Goal: Check status: Check status

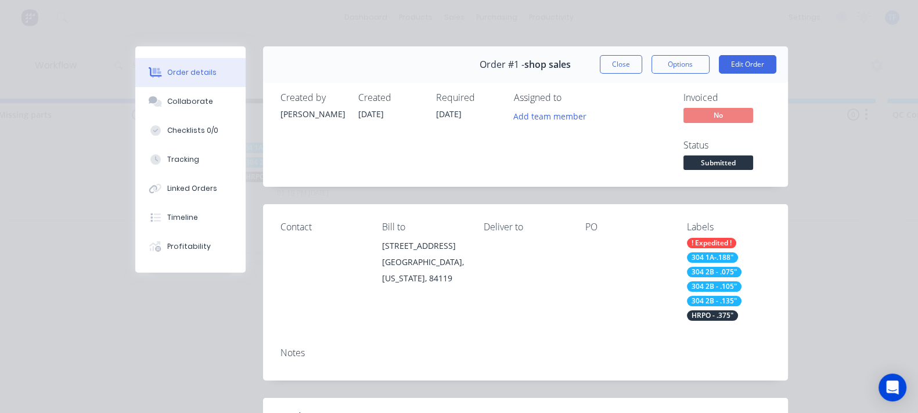
click at [753, 156] on span "Submitted" at bounding box center [718, 163] width 70 height 15
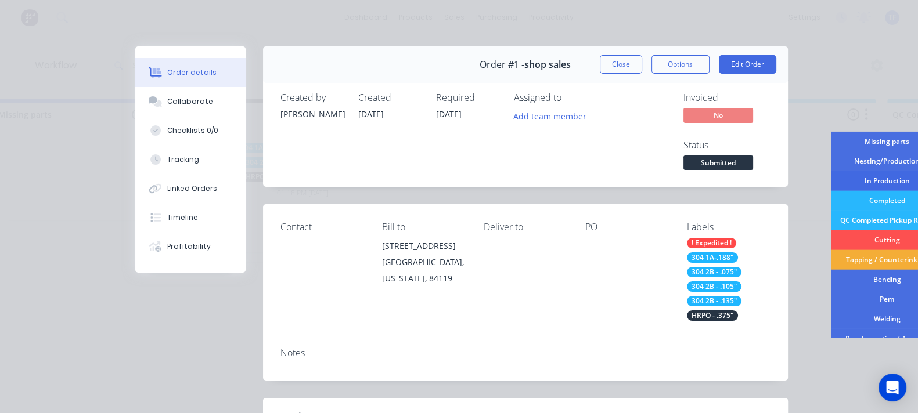
click at [831, 182] on div "In Production" at bounding box center [887, 181] width 112 height 20
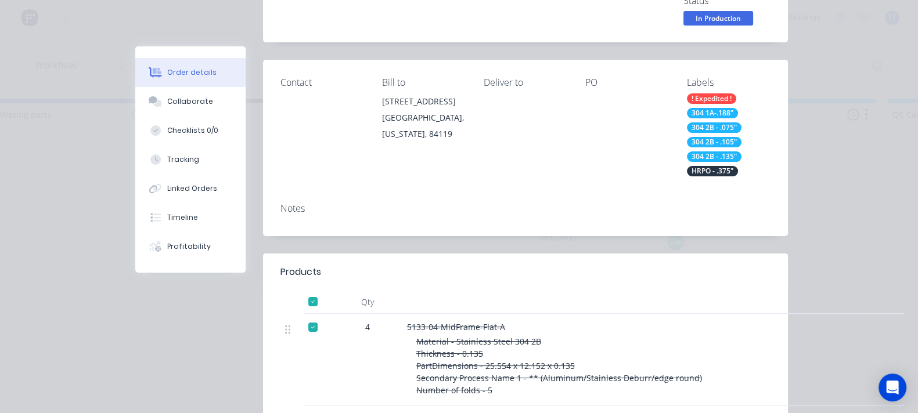
scroll to position [145, 0]
click at [301, 290] on div at bounding box center [312, 301] width 23 height 23
click at [167, 74] on div "Order details" at bounding box center [191, 72] width 49 height 10
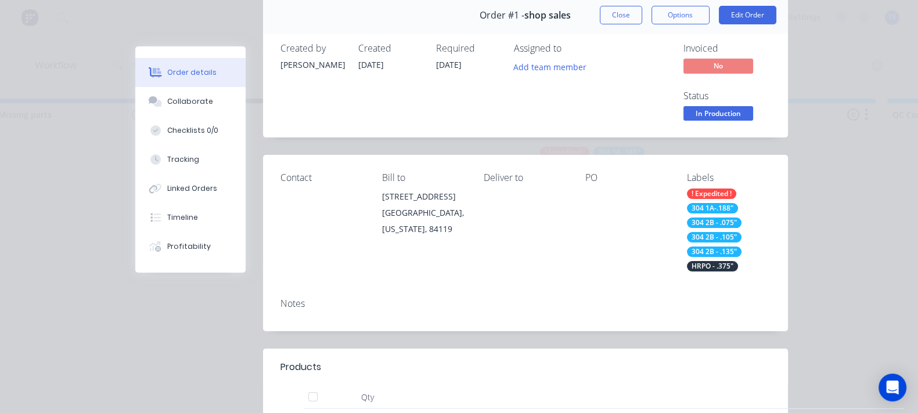
scroll to position [0, 0]
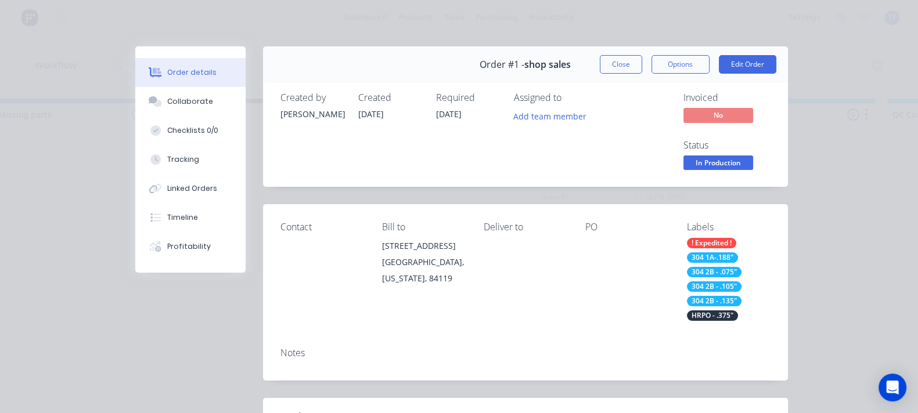
click at [642, 63] on button "Close" at bounding box center [621, 64] width 42 height 19
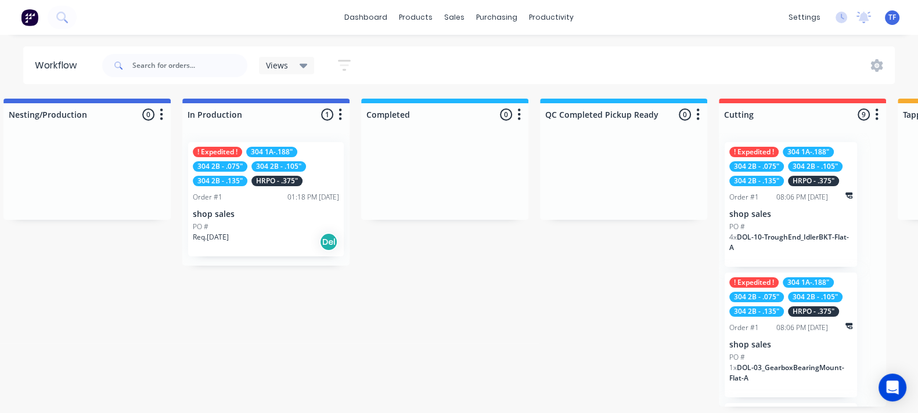
scroll to position [4, 359]
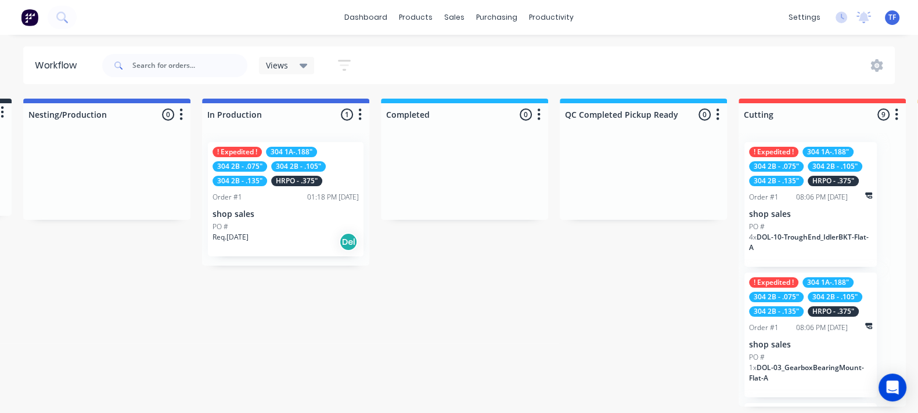
click at [285, 236] on div "Req. [DATE] Del" at bounding box center [285, 242] width 146 height 20
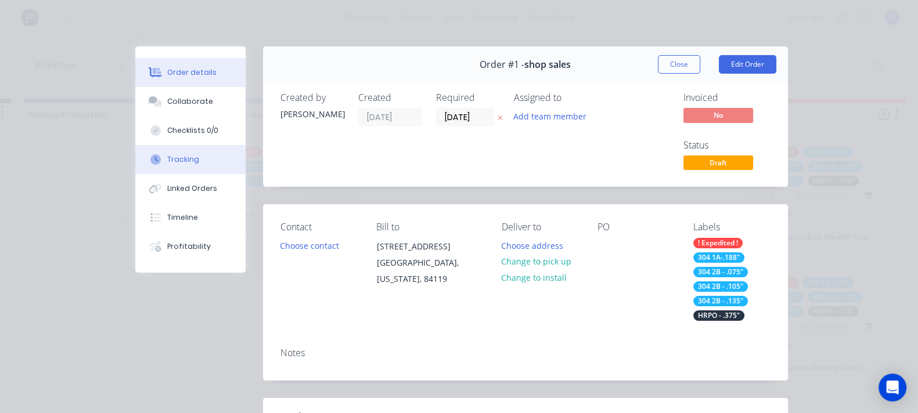
click at [167, 154] on div "Tracking" at bounding box center [183, 159] width 32 height 10
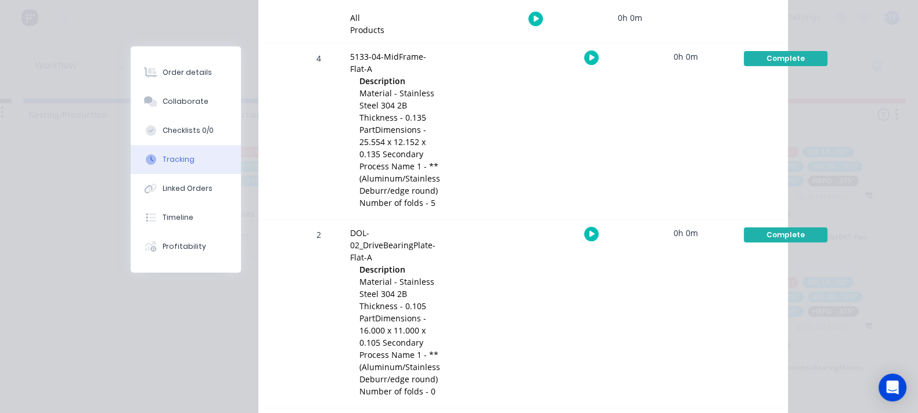
scroll to position [218, 0]
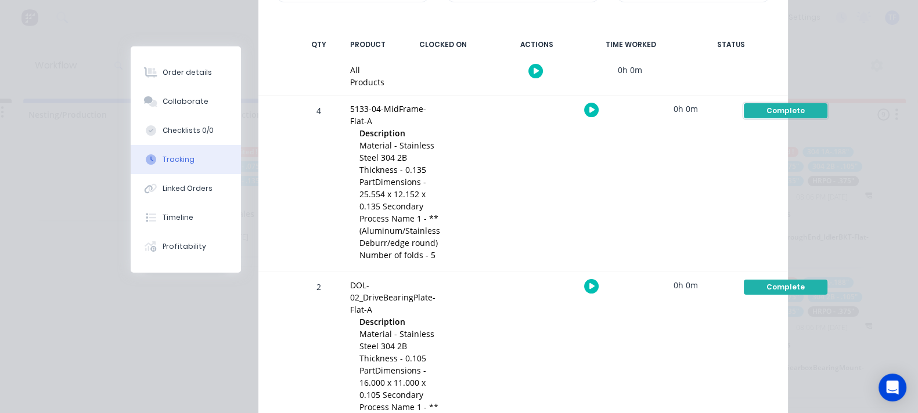
click at [795, 105] on div "Complete" at bounding box center [786, 110] width 84 height 15
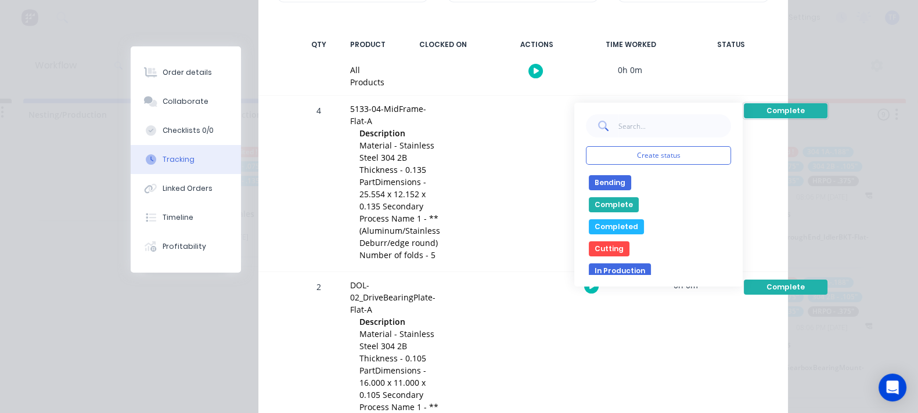
scroll to position [72, 0]
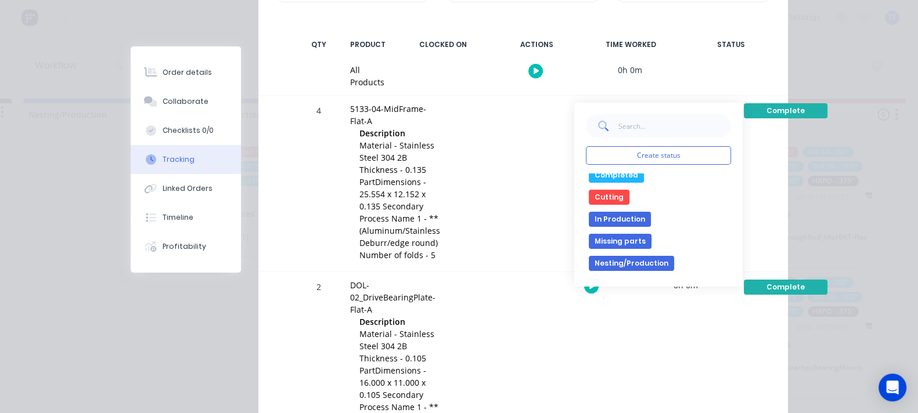
click at [651, 234] on button "Missing parts" at bounding box center [620, 241] width 63 height 15
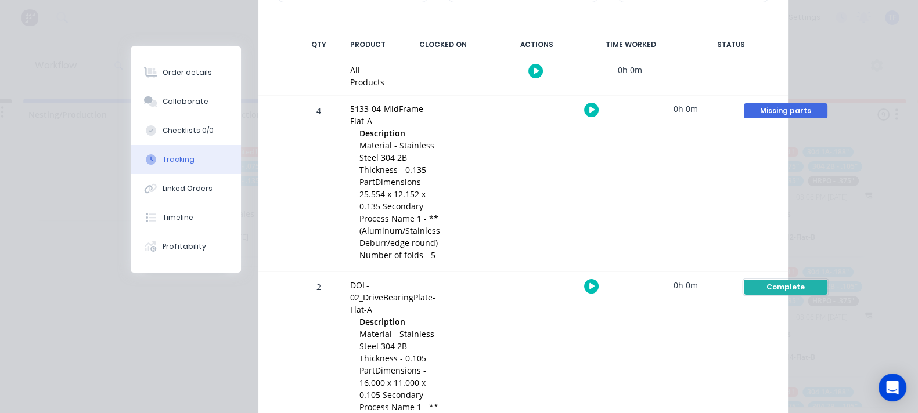
click at [799, 280] on div "Complete" at bounding box center [786, 287] width 84 height 15
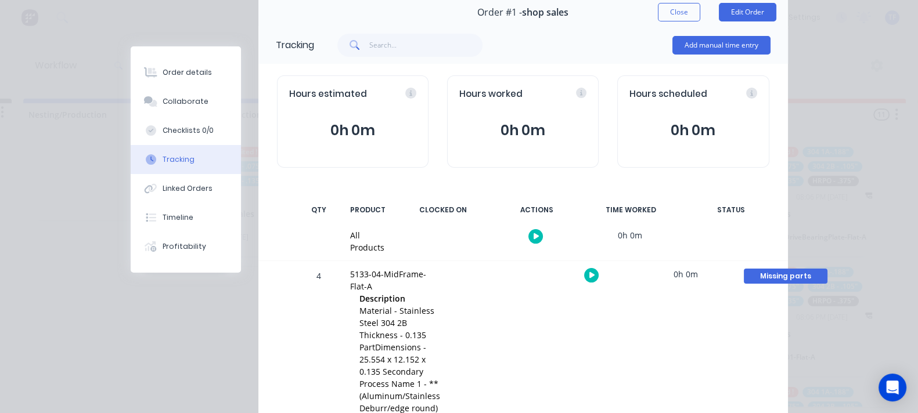
scroll to position [0, 0]
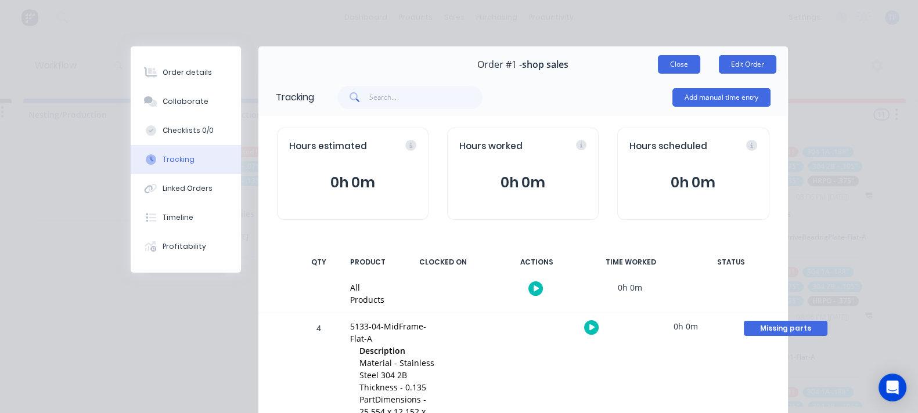
click at [700, 57] on button "Close" at bounding box center [679, 64] width 42 height 19
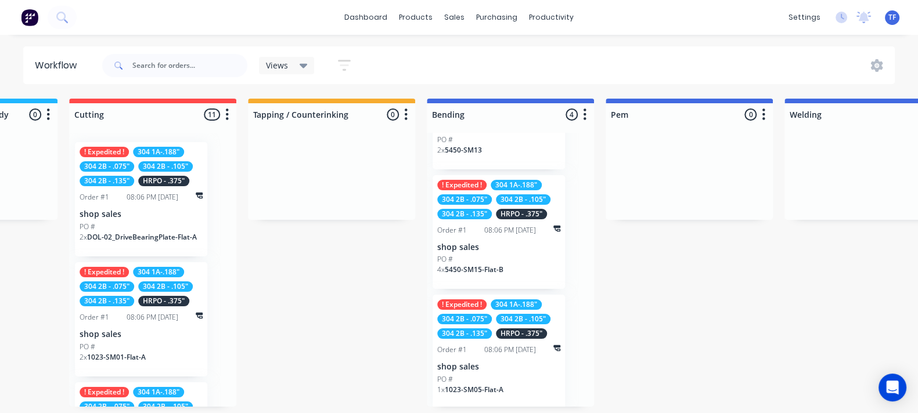
scroll to position [4, 1047]
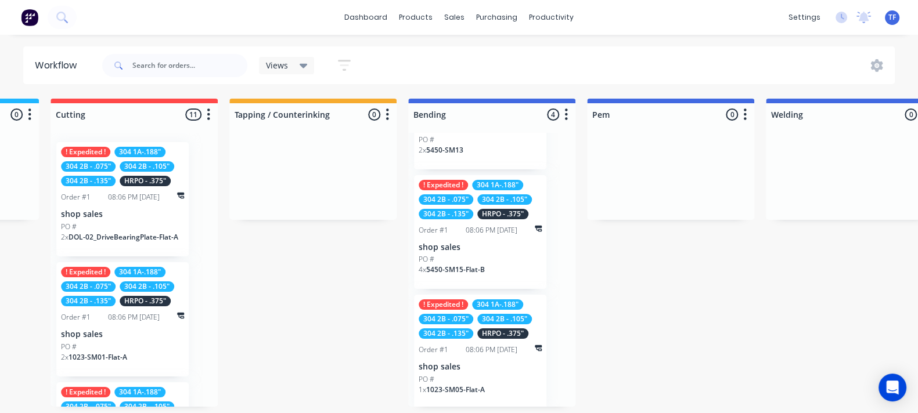
click at [486, 243] on p "shop sales" at bounding box center [480, 248] width 123 height 10
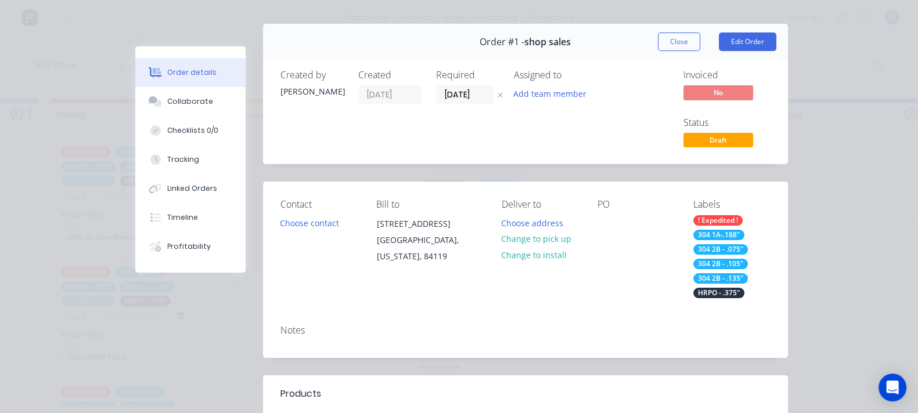
scroll to position [0, 0]
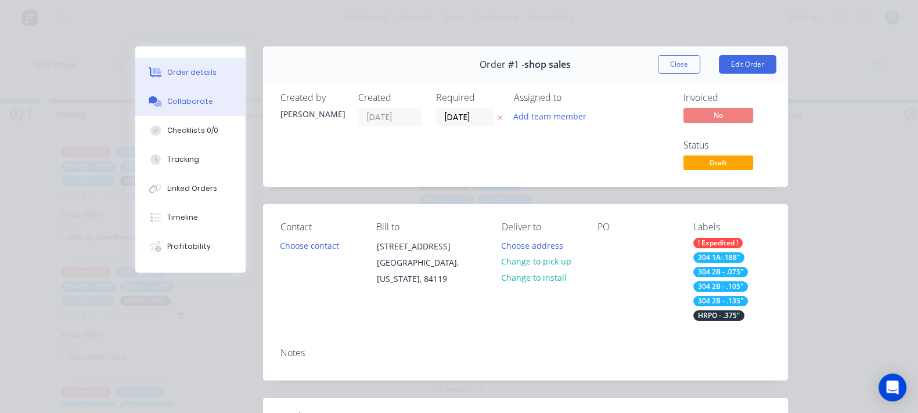
click at [167, 102] on div "Collaborate" at bounding box center [190, 101] width 46 height 10
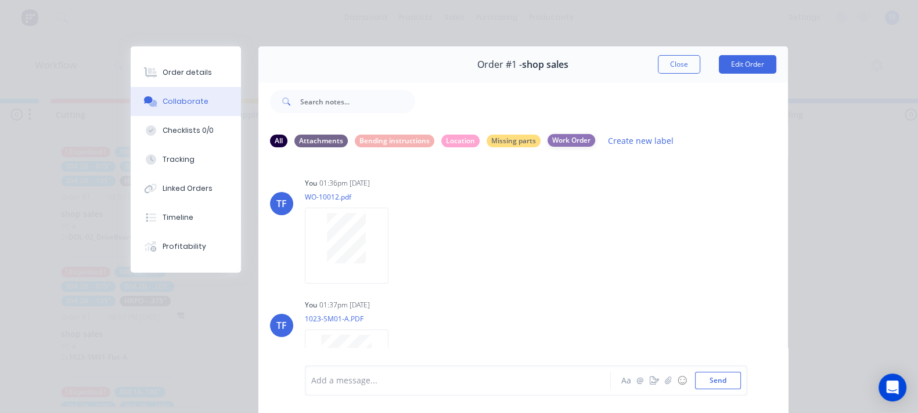
click at [547, 140] on div "Work Order" at bounding box center [571, 140] width 48 height 13
click at [772, 77] on div "Order #1 - shop sales Close Edit Order" at bounding box center [522, 64] width 529 height 37
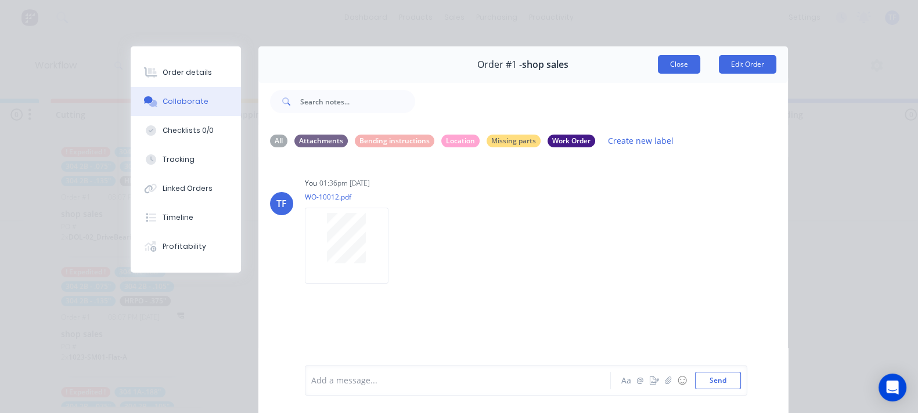
click at [700, 71] on button "Close" at bounding box center [679, 64] width 42 height 19
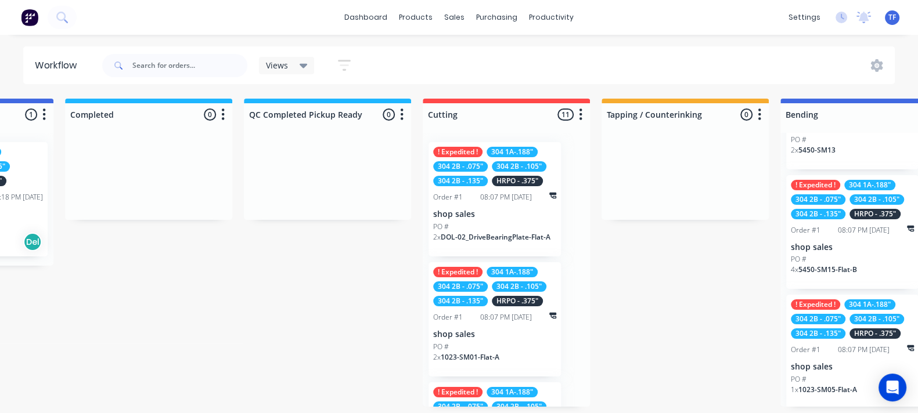
scroll to position [4, 408]
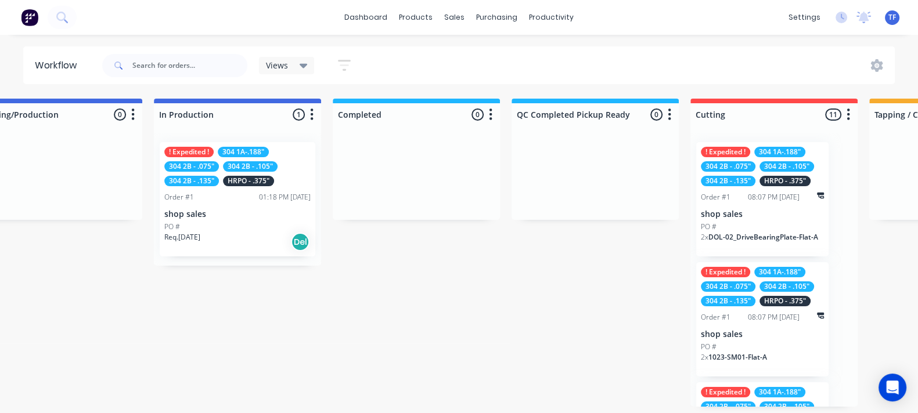
click at [240, 210] on p "shop sales" at bounding box center [237, 215] width 146 height 10
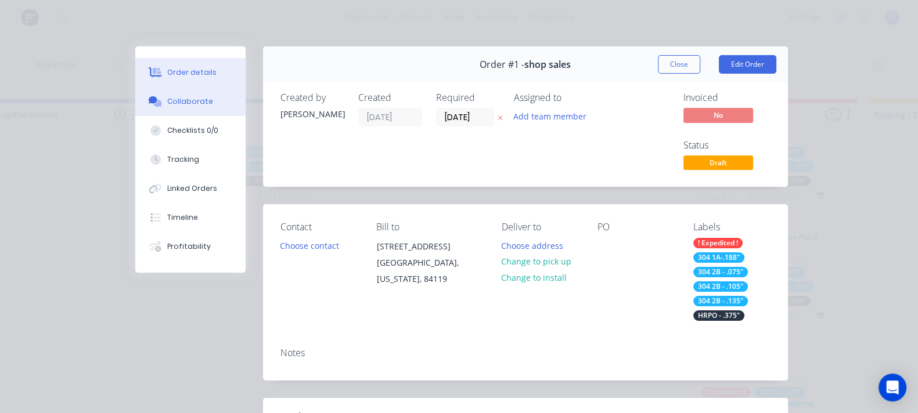
click at [167, 105] on div "Collaborate" at bounding box center [190, 101] width 46 height 10
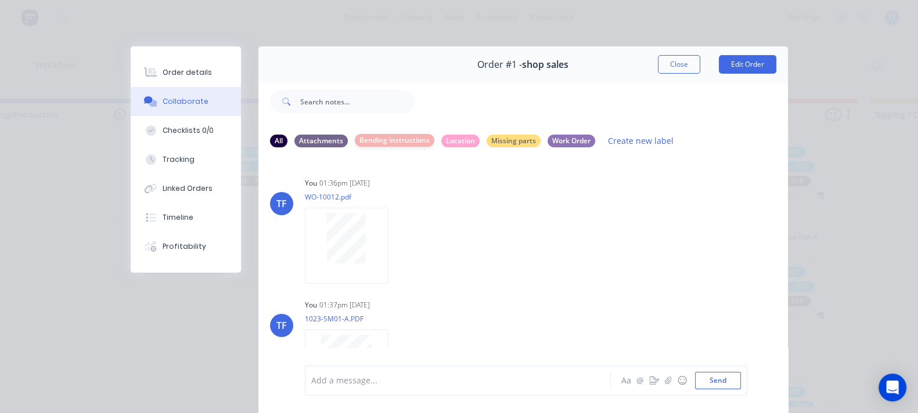
click at [355, 135] on div "Bending instructions" at bounding box center [395, 140] width 80 height 13
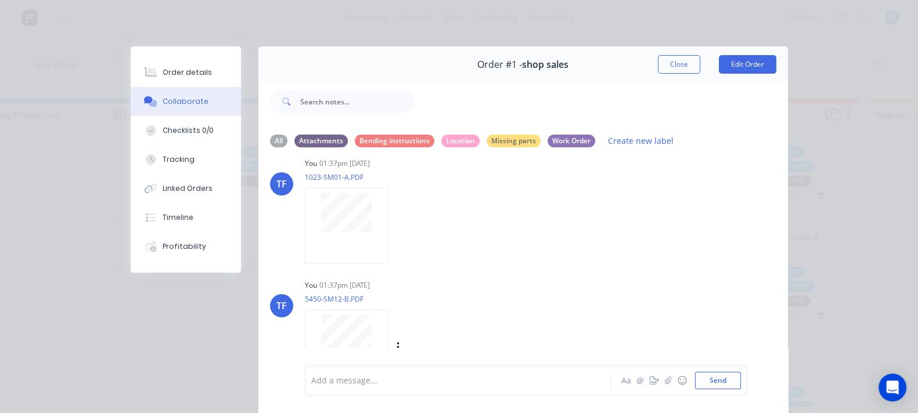
scroll to position [0, 0]
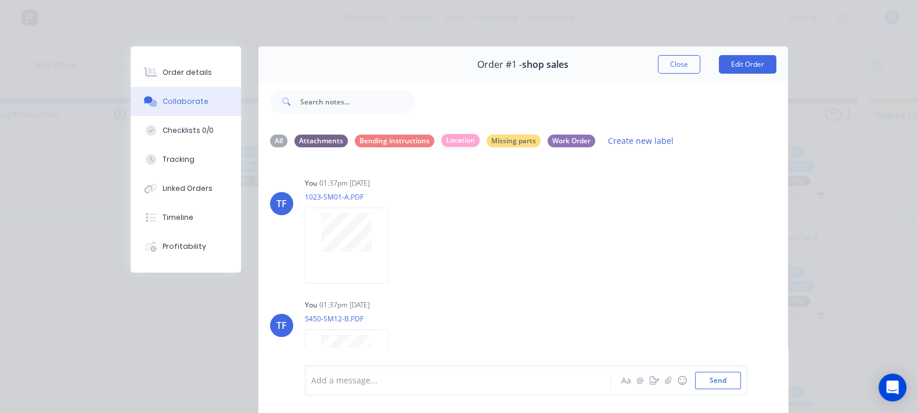
click at [441, 143] on div "Location" at bounding box center [460, 140] width 38 height 13
click at [270, 137] on div "All" at bounding box center [278, 140] width 17 height 13
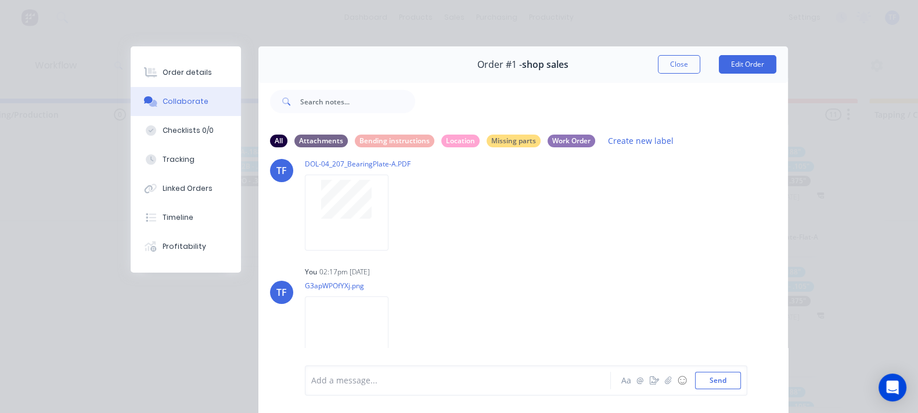
scroll to position [2033, 0]
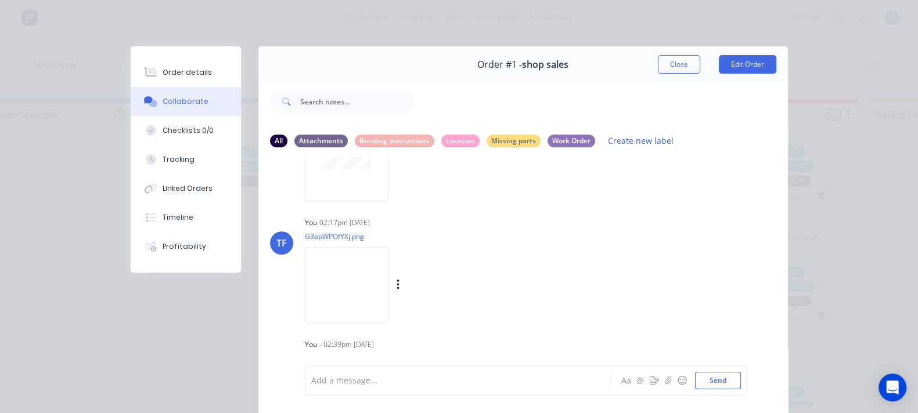
click at [305, 282] on img at bounding box center [347, 285] width 84 height 76
click at [393, 286] on div "Labels Download Delete" at bounding box center [458, 285] width 131 height 17
click at [396, 286] on icon "button" at bounding box center [397, 285] width 2 height 10
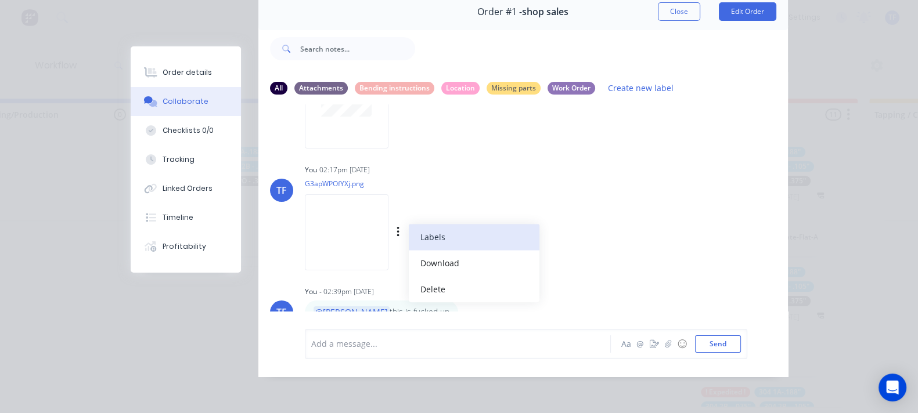
click at [409, 227] on button "Labels" at bounding box center [474, 237] width 131 height 26
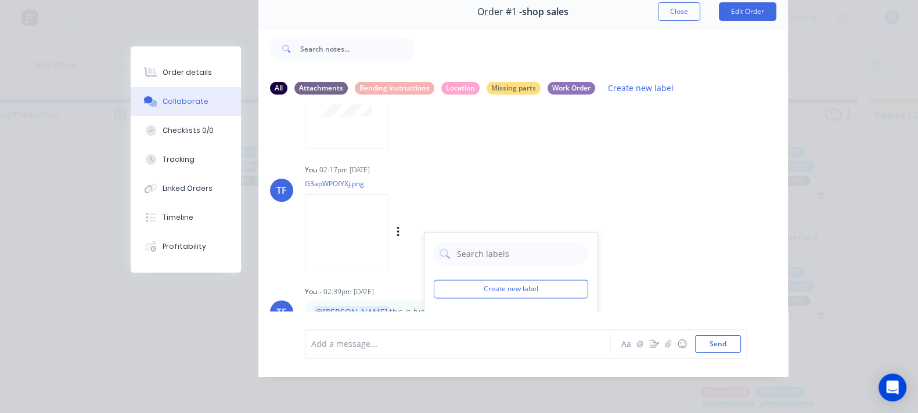
scroll to position [2106, 0]
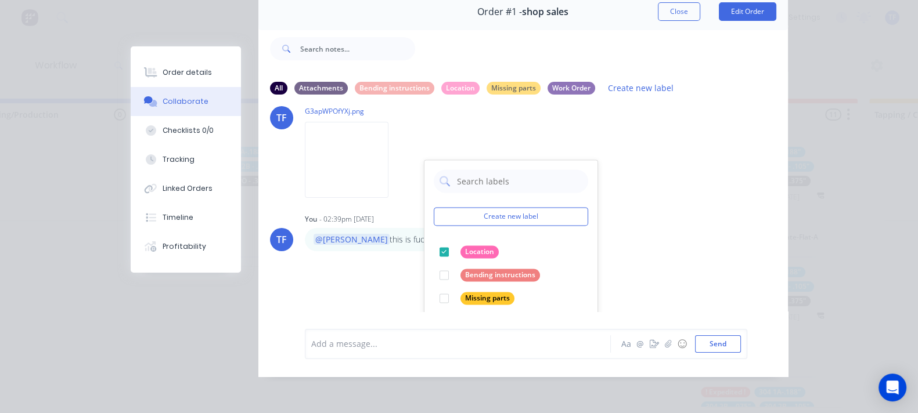
click at [632, 232] on div "TF You 01:36pm [DATE] WO-10012.pdf Labels Download Delete TF You 01:37pm [DATE]…" at bounding box center [522, 207] width 529 height 207
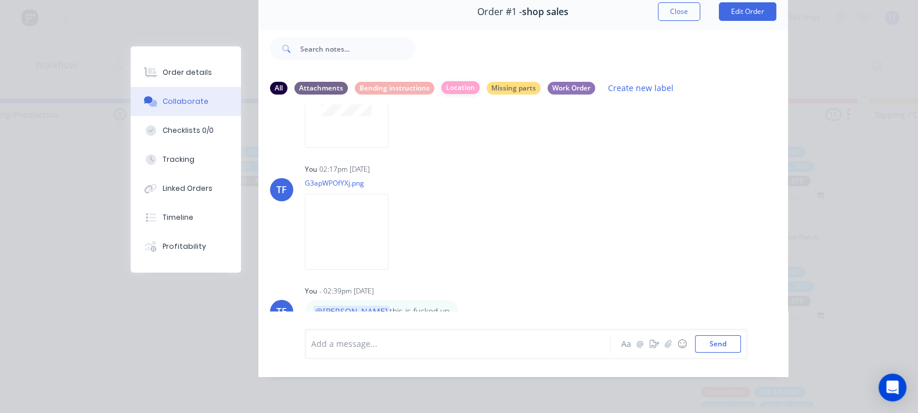
click at [441, 81] on div "Location" at bounding box center [460, 87] width 38 height 13
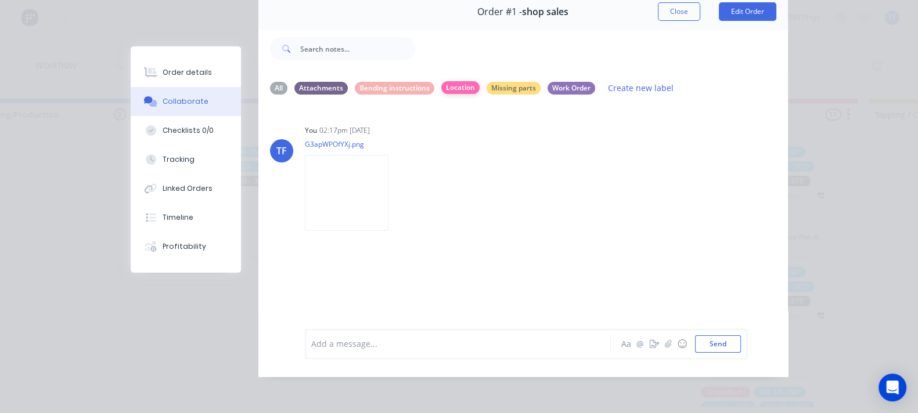
scroll to position [0, 0]
click at [659, 343] on icon "button" at bounding box center [654, 344] width 9 height 8
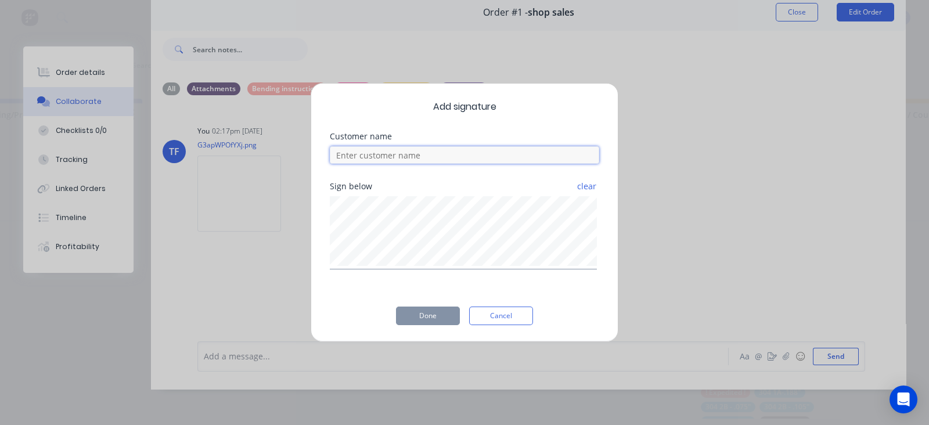
click at [420, 161] on input at bounding box center [464, 154] width 269 height 17
type input "[PERSON_NAME]"
click at [424, 308] on button "Done" at bounding box center [428, 316] width 64 height 19
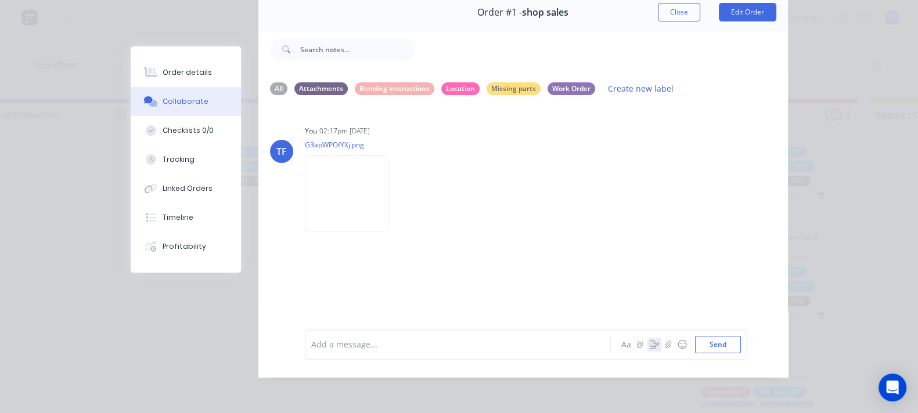
scroll to position [63, 0]
click at [270, 82] on div "All" at bounding box center [278, 88] width 17 height 13
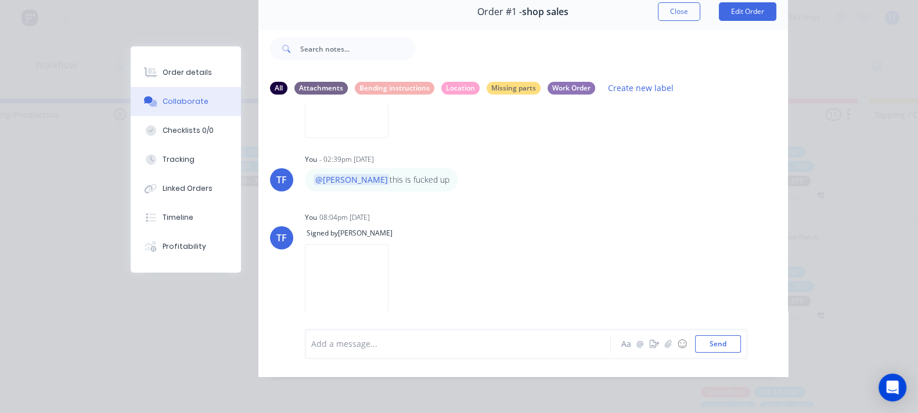
scroll to position [2169, 0]
click at [473, 271] on div "Labels Delete" at bounding box center [458, 279] width 131 height 17
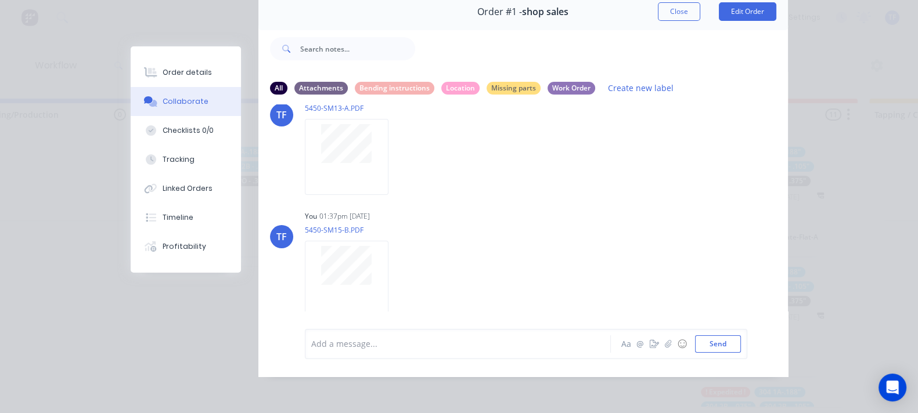
scroll to position [1516, 0]
click at [132, 39] on div "Order #1 - shop sales Close Edit Order All Attachments Bending instructions Loc…" at bounding box center [459, 185] width 657 height 383
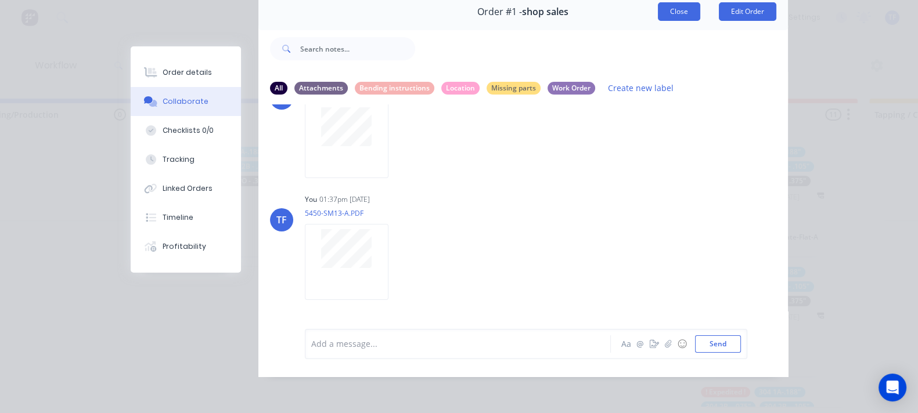
click at [700, 7] on button "Close" at bounding box center [679, 11] width 42 height 19
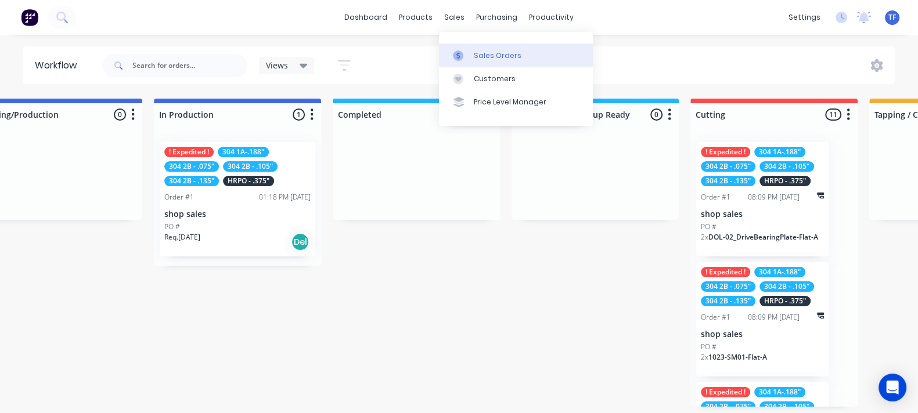
click at [462, 46] on link "Sales Orders" at bounding box center [516, 55] width 154 height 23
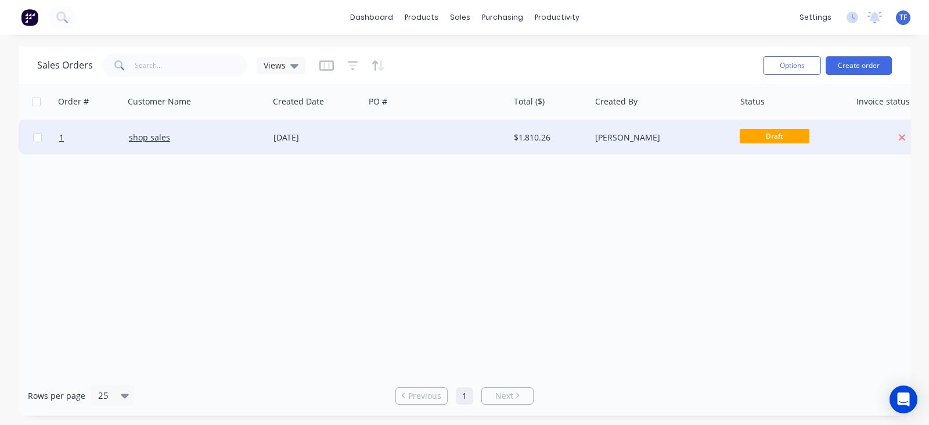
click at [763, 132] on span "Draft" at bounding box center [775, 136] width 70 height 15
click at [766, 136] on span "Draft" at bounding box center [775, 136] width 70 height 15
click at [131, 138] on link "shop sales" at bounding box center [149, 137] width 41 height 11
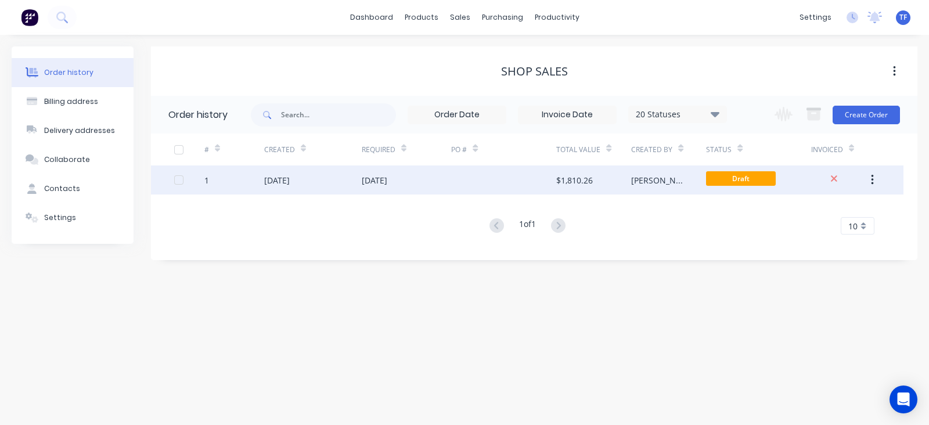
click at [319, 190] on div "[DATE]" at bounding box center [313, 179] width 98 height 29
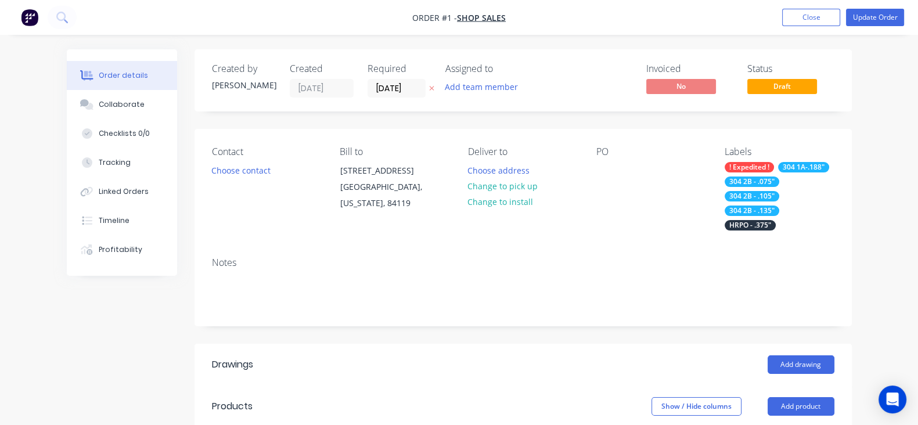
click at [817, 85] on span "Draft" at bounding box center [782, 86] width 70 height 15
click at [834, 94] on div "Status Draft" at bounding box center [790, 80] width 87 height 34
click at [817, 90] on span "Draft" at bounding box center [782, 86] width 70 height 15
click at [870, 21] on button "Update Order" at bounding box center [875, 17] width 58 height 17
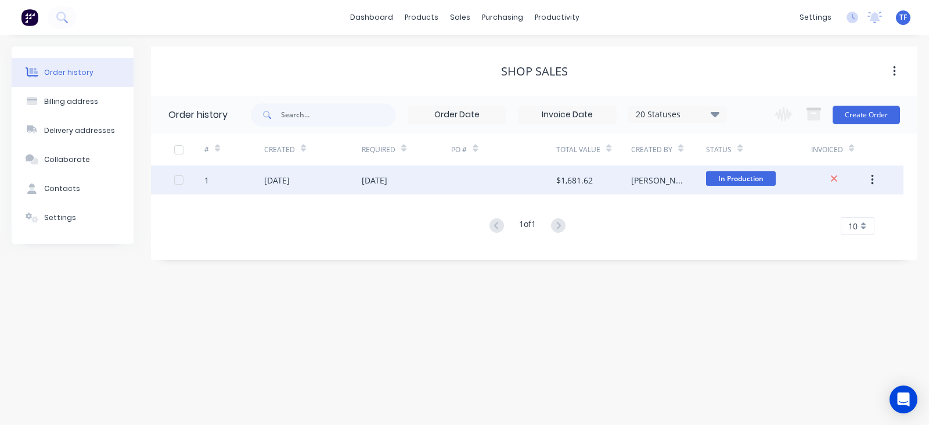
click at [434, 180] on div "[DATE]" at bounding box center [407, 179] width 90 height 29
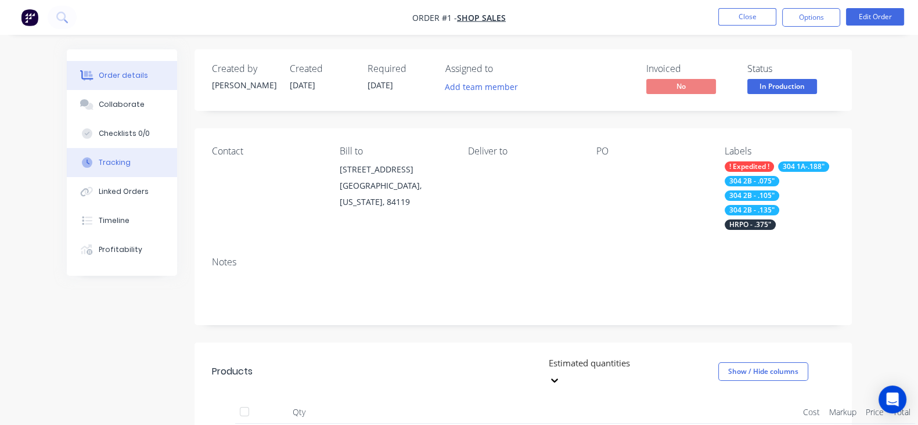
click at [84, 170] on button "Tracking" at bounding box center [122, 162] width 110 height 29
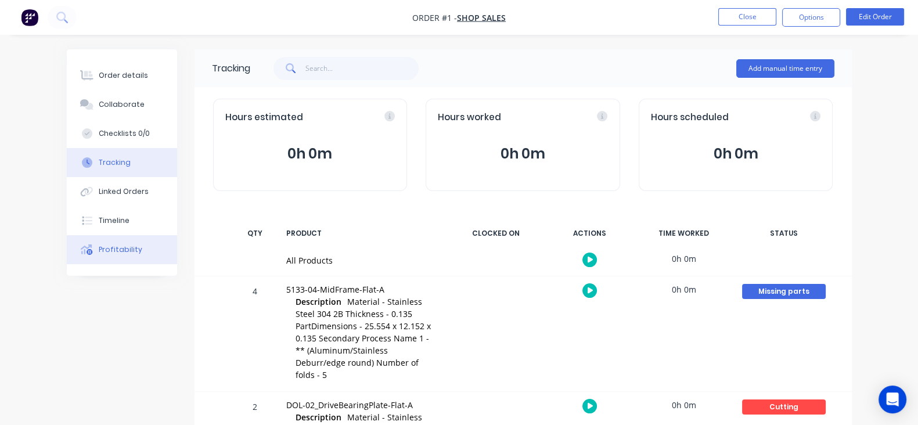
click at [93, 248] on button "Profitability" at bounding box center [122, 249] width 110 height 29
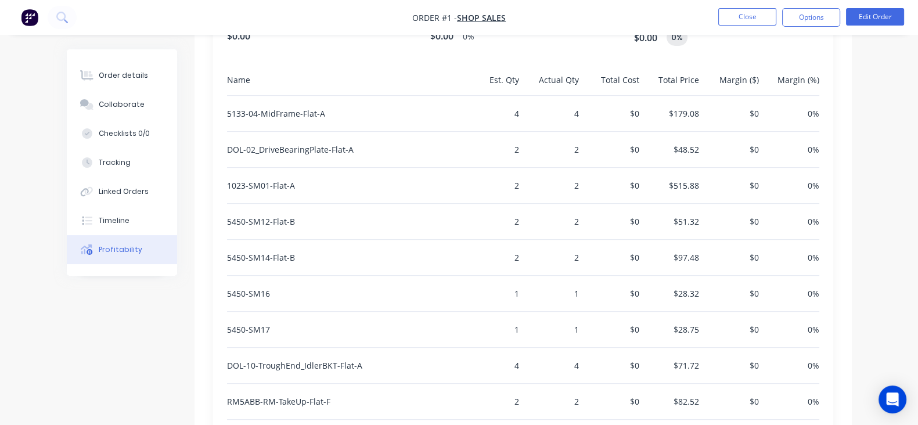
scroll to position [513, 0]
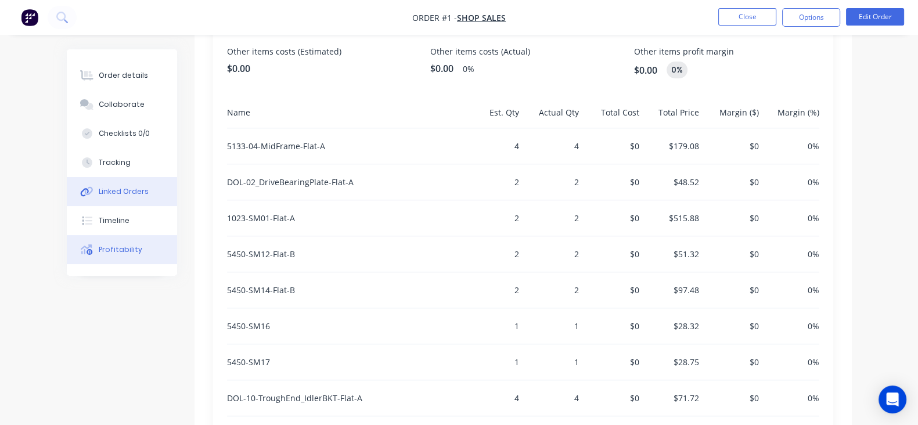
click at [88, 197] on button "Linked Orders" at bounding box center [122, 191] width 110 height 29
